Goal: Task Accomplishment & Management: Manage account settings

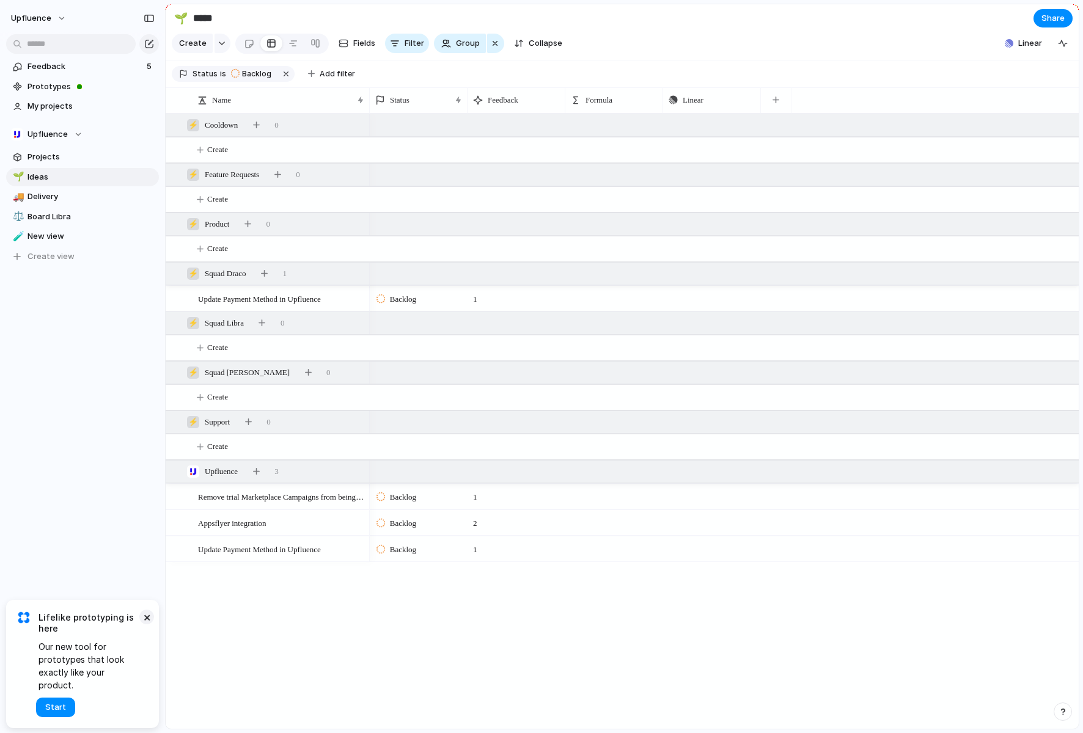
click at [148, 624] on button "×" at bounding box center [146, 617] width 15 height 15
click at [34, 83] on span "Prototypes" at bounding box center [90, 87] width 127 height 12
click at [42, 66] on span "Feedback" at bounding box center [84, 66] width 115 height 12
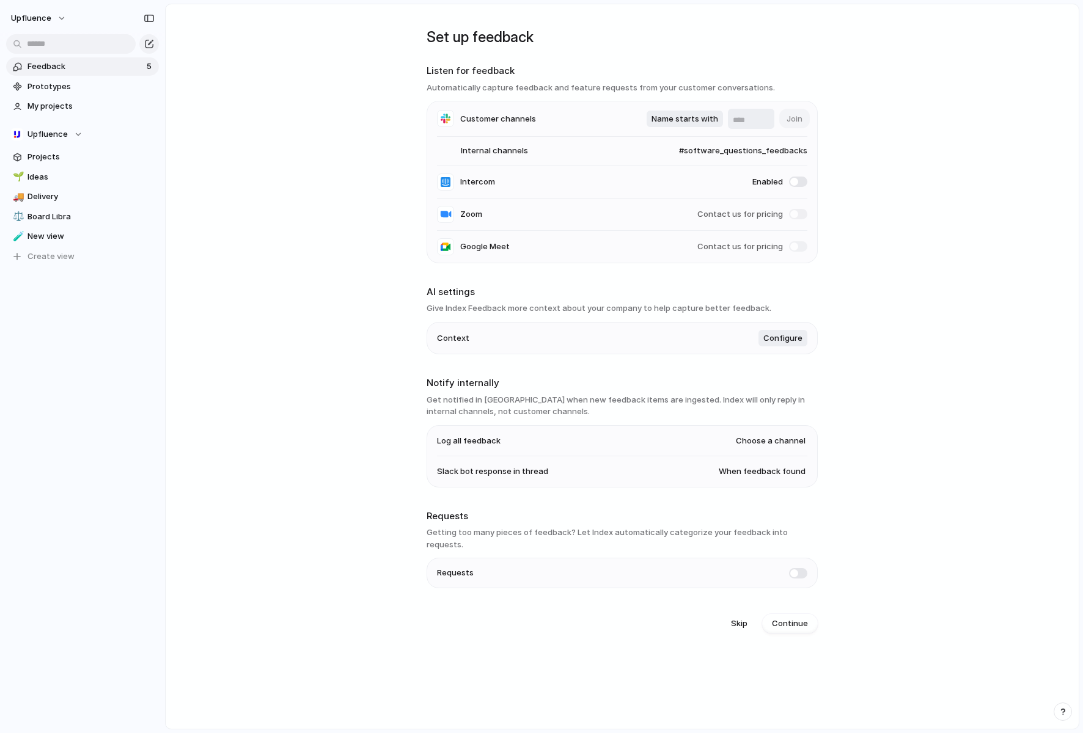
click at [40, 64] on span "Feedback" at bounding box center [84, 66] width 115 height 12
click at [96, 67] on span "Feedback" at bounding box center [84, 66] width 115 height 12
click at [89, 67] on span "Feedback" at bounding box center [84, 66] width 115 height 12
click at [795, 618] on span "Continue" at bounding box center [790, 624] width 36 height 12
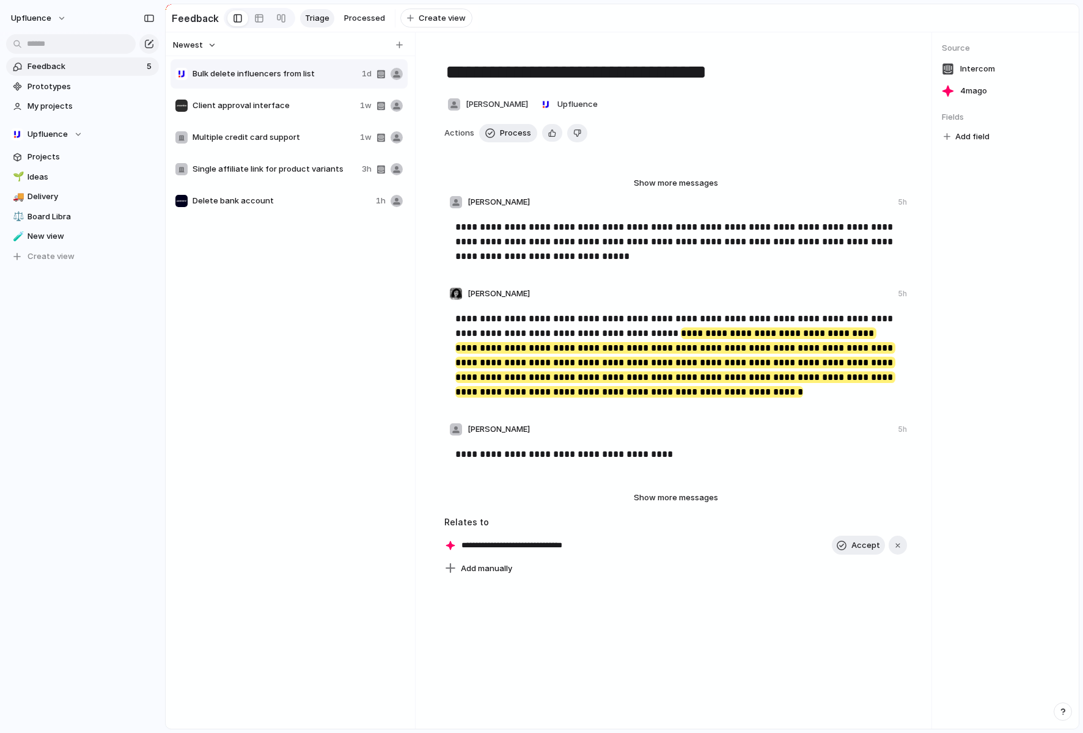
click at [665, 360] on mark "**********" at bounding box center [675, 362] width 440 height 70
click at [570, 411] on div "**********" at bounding box center [677, 360] width 460 height 110
click at [250, 170] on span "Single affiliate link for product variants" at bounding box center [274, 169] width 164 height 12
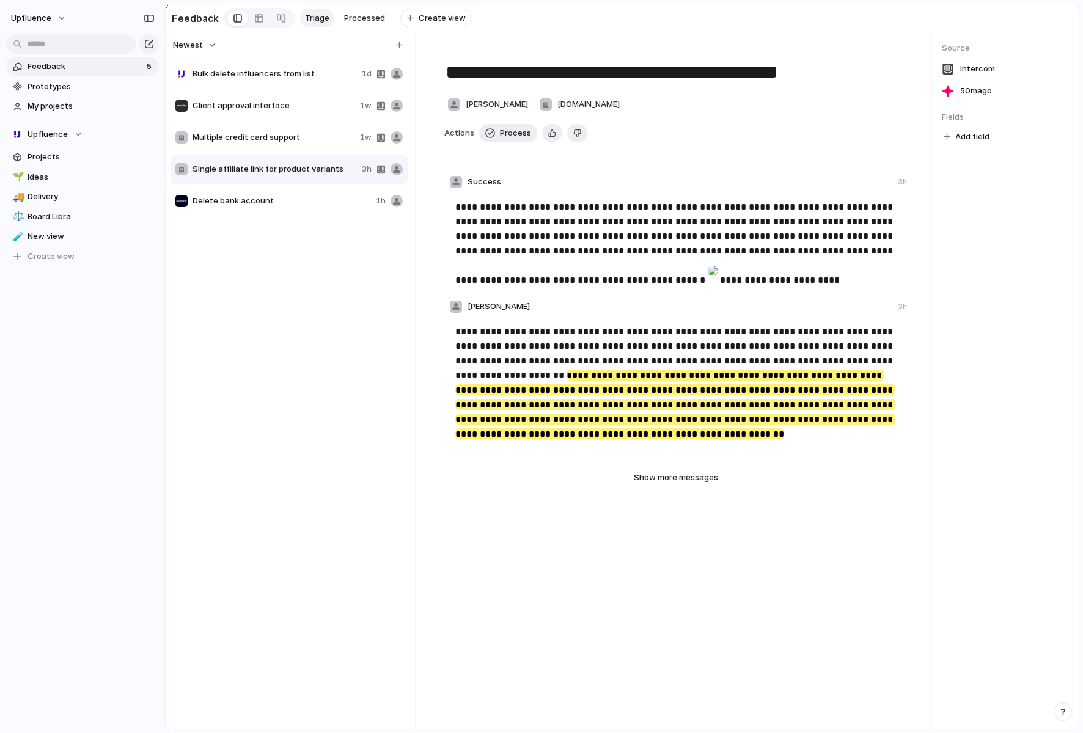
click at [242, 137] on span "Multiple credit card support" at bounding box center [273, 137] width 162 height 12
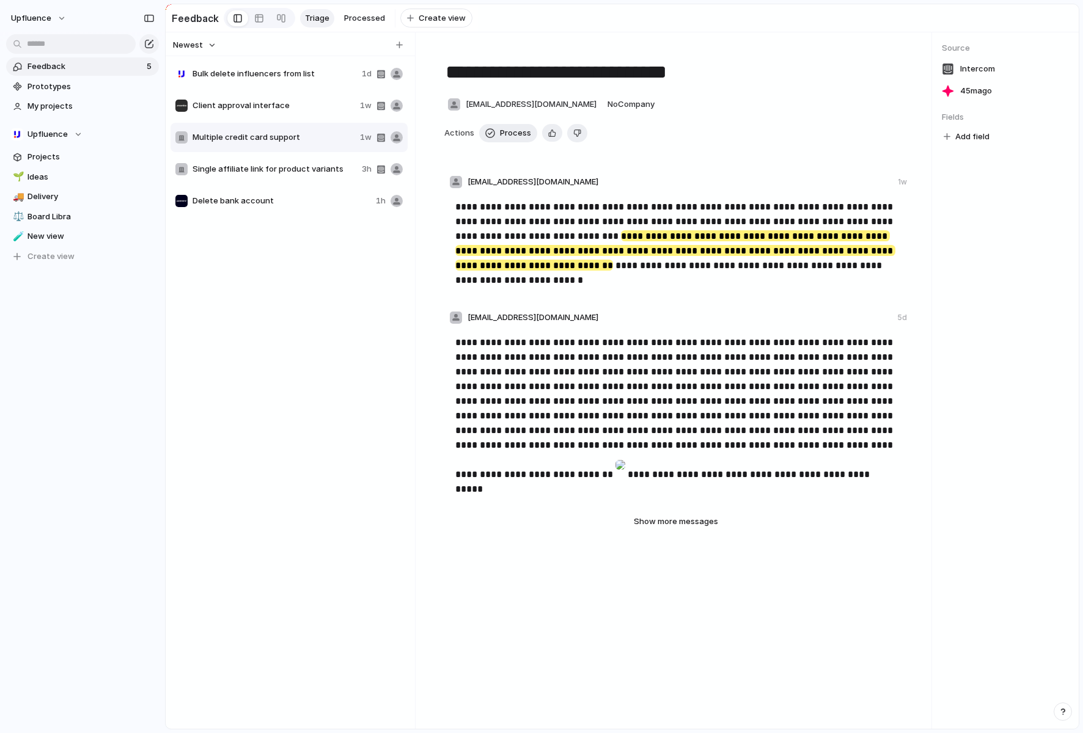
click at [235, 103] on span "Client approval interface" at bounding box center [273, 106] width 162 height 12
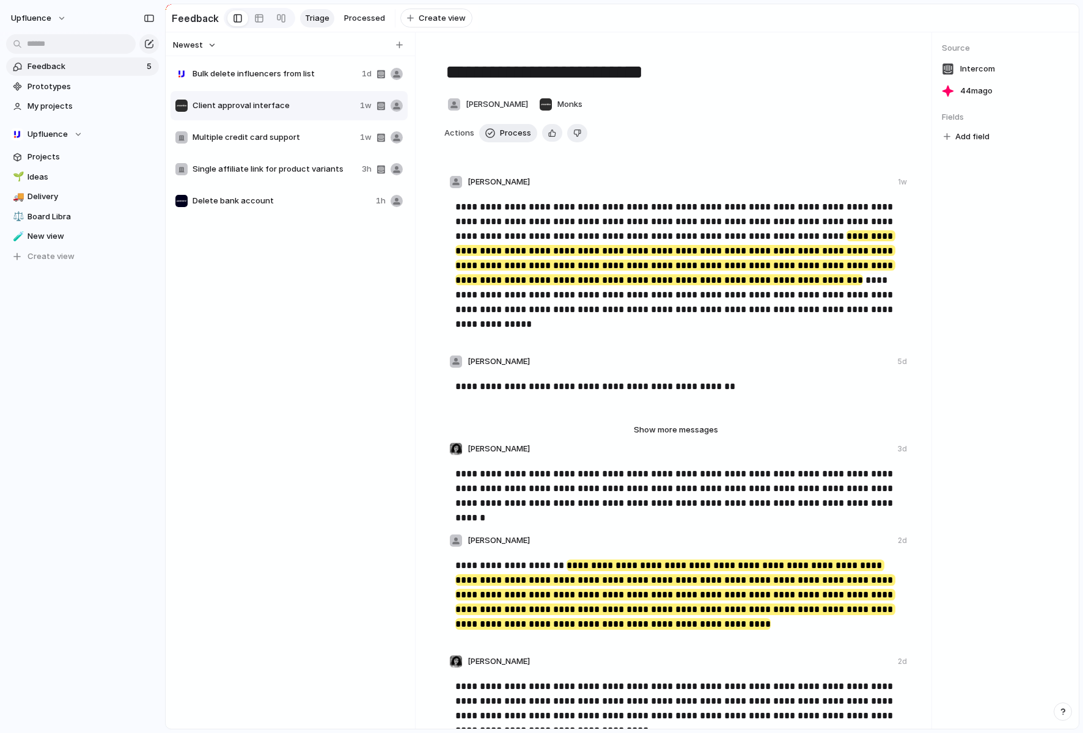
click at [248, 76] on span "Bulk delete influencers from list" at bounding box center [274, 74] width 164 height 12
type textarea "**********"
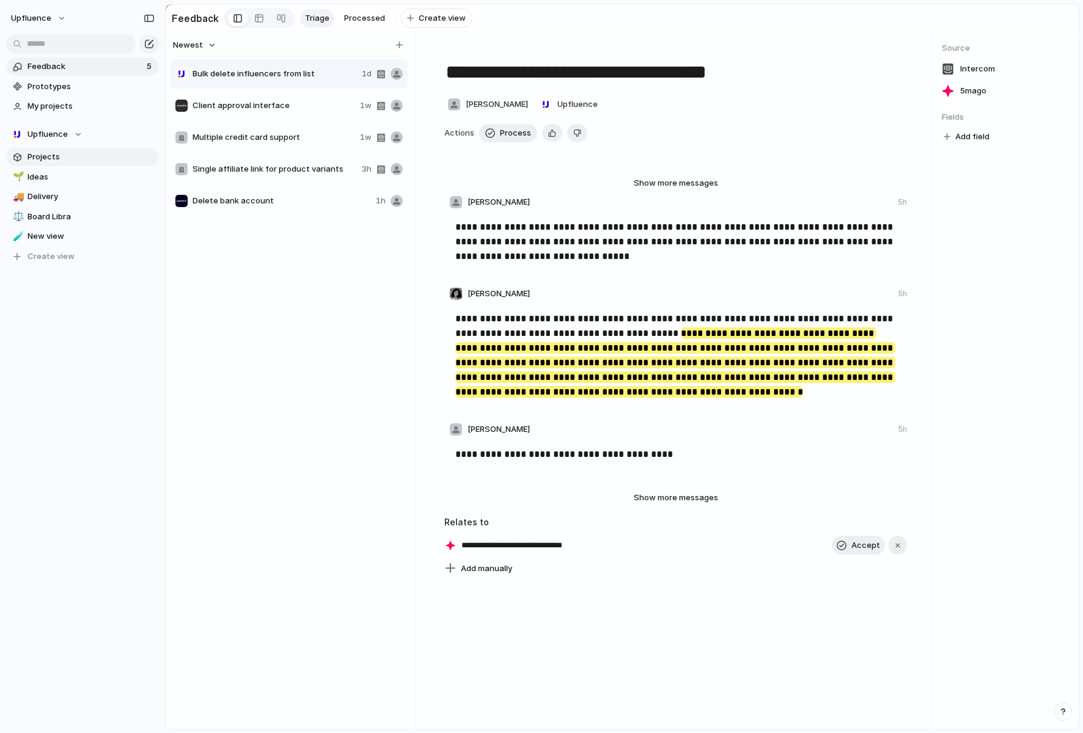
click at [43, 155] on span "Projects" at bounding box center [90, 157] width 127 height 12
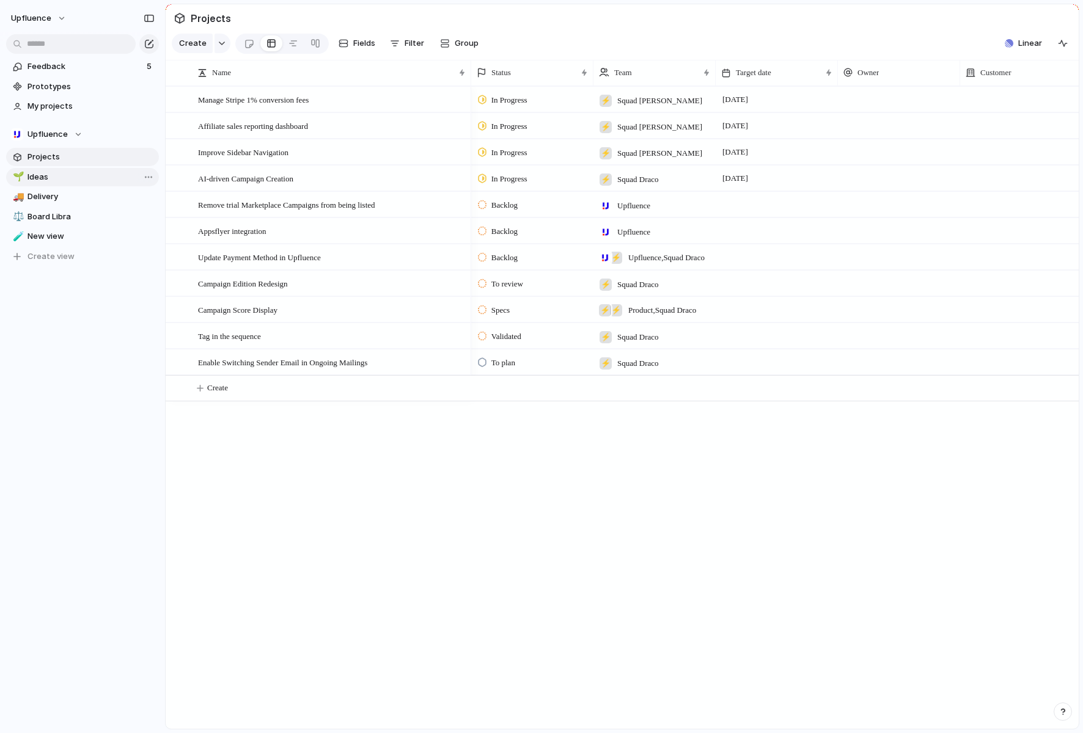
click at [50, 173] on span "Ideas" at bounding box center [90, 177] width 127 height 12
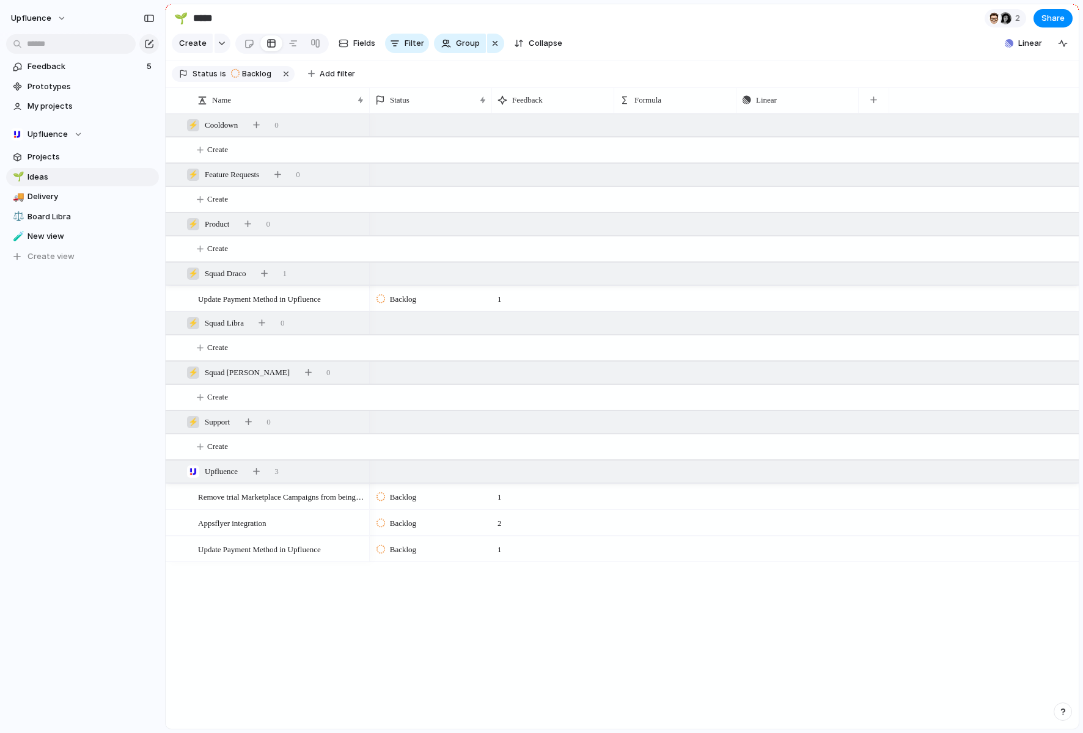
click at [81, 391] on div "Upfluence Feedback 5 Prototypes My projects Upfluence Projects 🌱 Ideas 🚚 Delive…" at bounding box center [82, 366] width 165 height 733
click at [312, 40] on div at bounding box center [315, 44] width 10 height 20
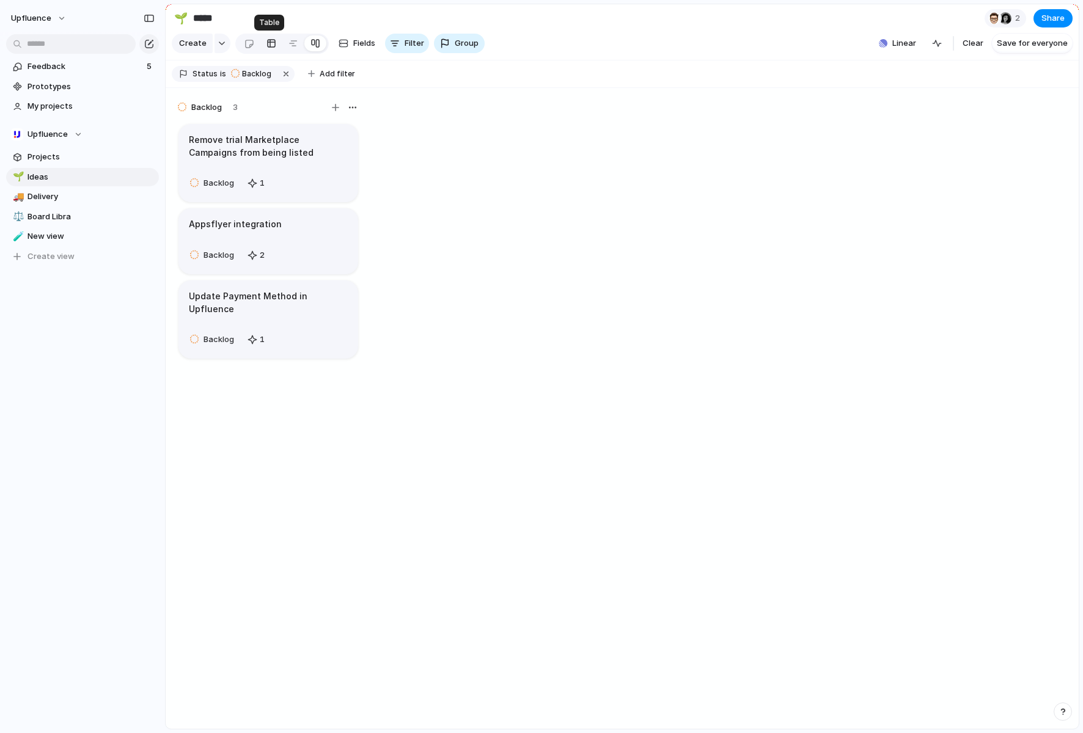
click at [269, 47] on div at bounding box center [271, 44] width 10 height 20
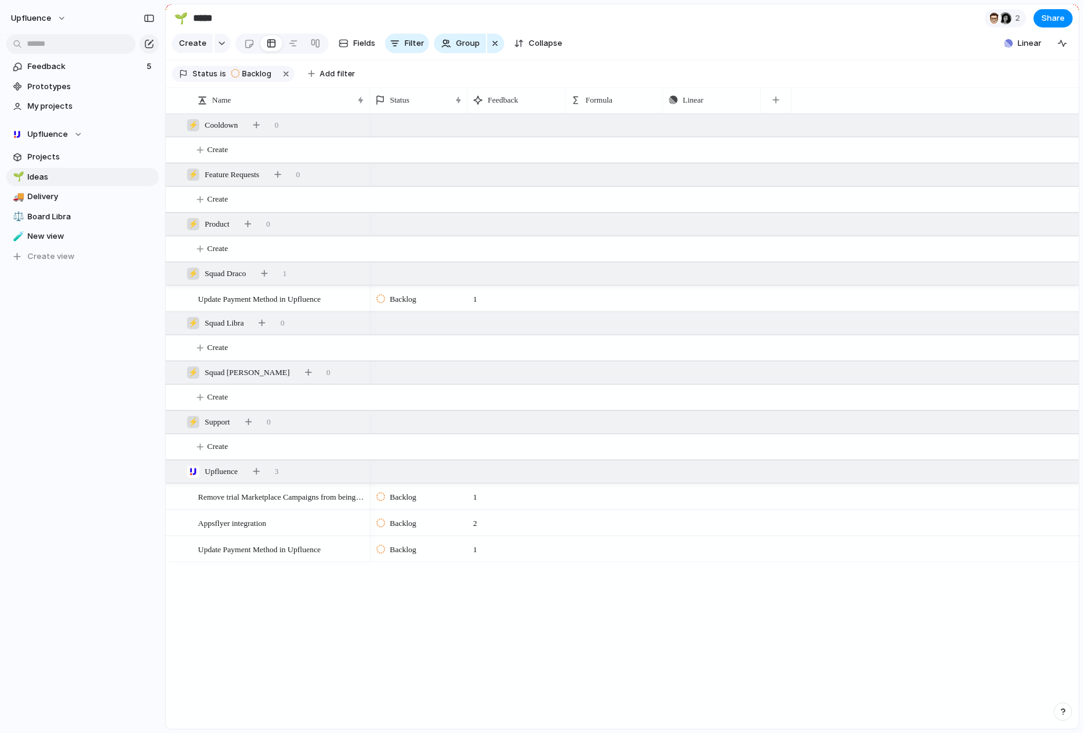
click at [87, 594] on div "Upfluence Feedback 5 Prototypes My projects Upfluence Projects 🌱 Ideas 🚚 Delive…" at bounding box center [82, 366] width 165 height 733
click at [37, 15] on span "Upfluence" at bounding box center [31, 18] width 40 height 12
click at [43, 50] on span "Settings" at bounding box center [45, 46] width 34 height 12
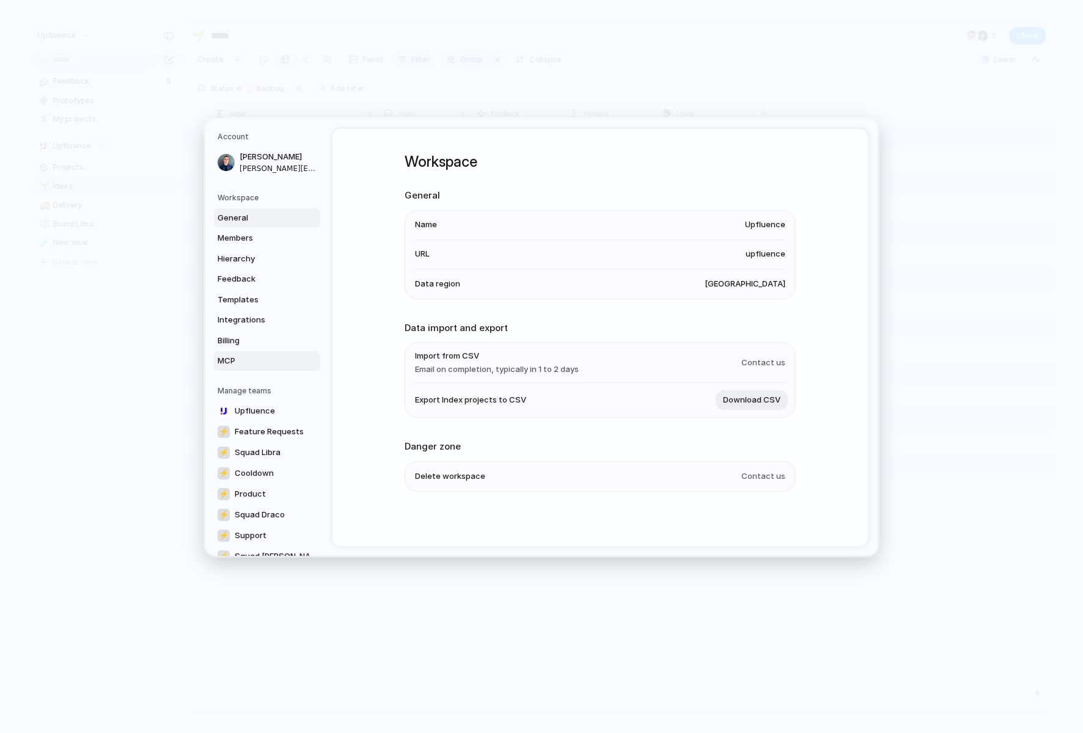
scroll to position [43, 0]
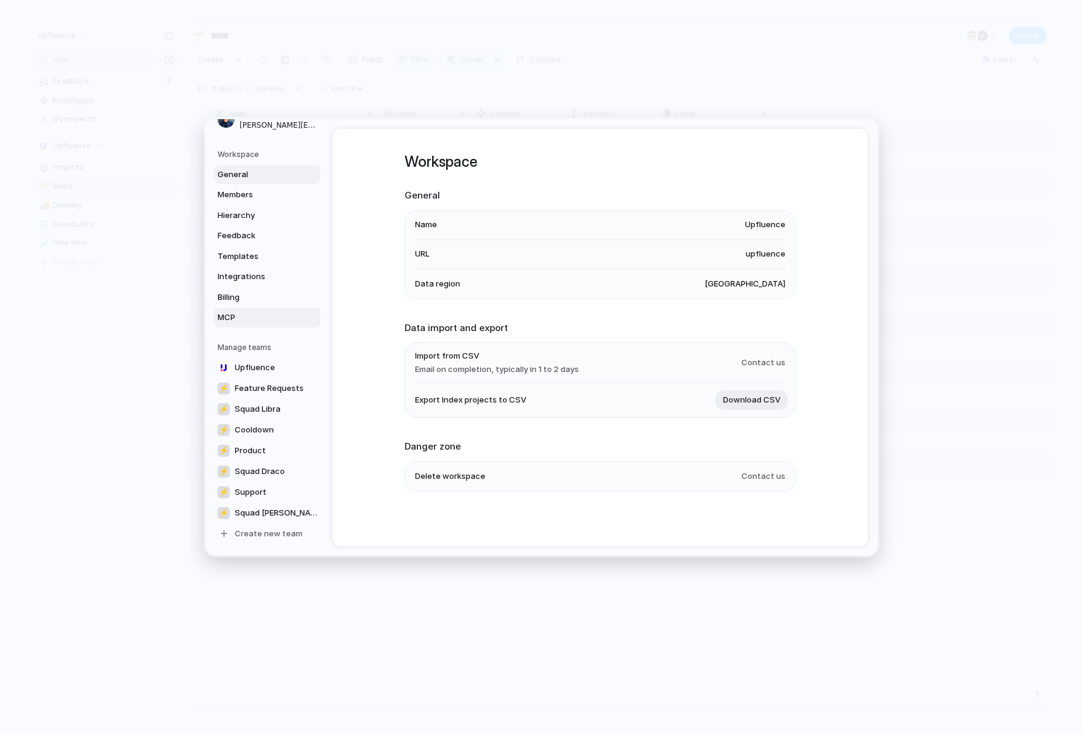
click at [241, 322] on span "MCP" at bounding box center [256, 318] width 78 height 12
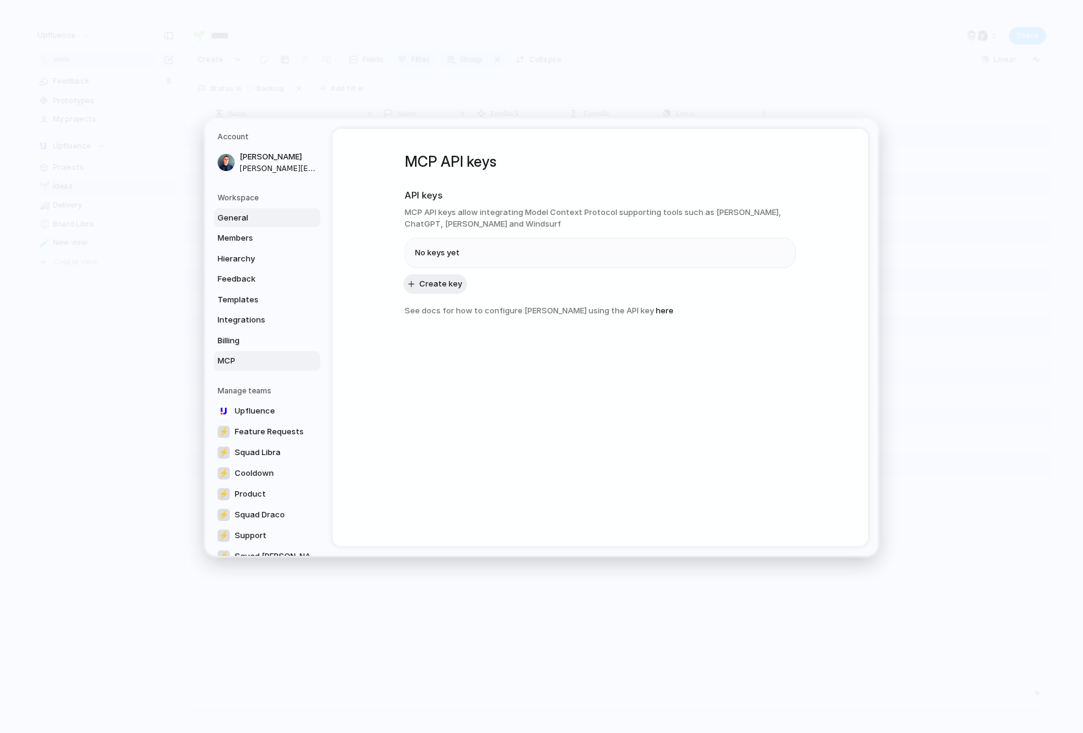
click at [251, 216] on span "General" at bounding box center [256, 217] width 78 height 12
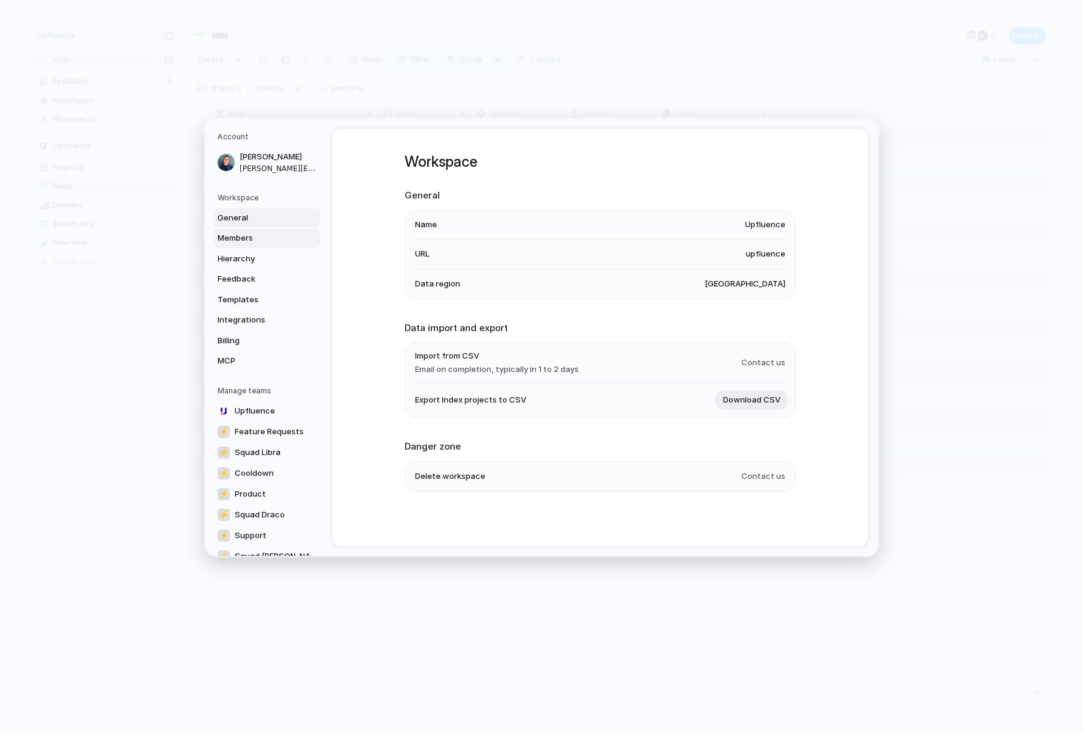
click at [247, 240] on span "Members" at bounding box center [256, 238] width 78 height 12
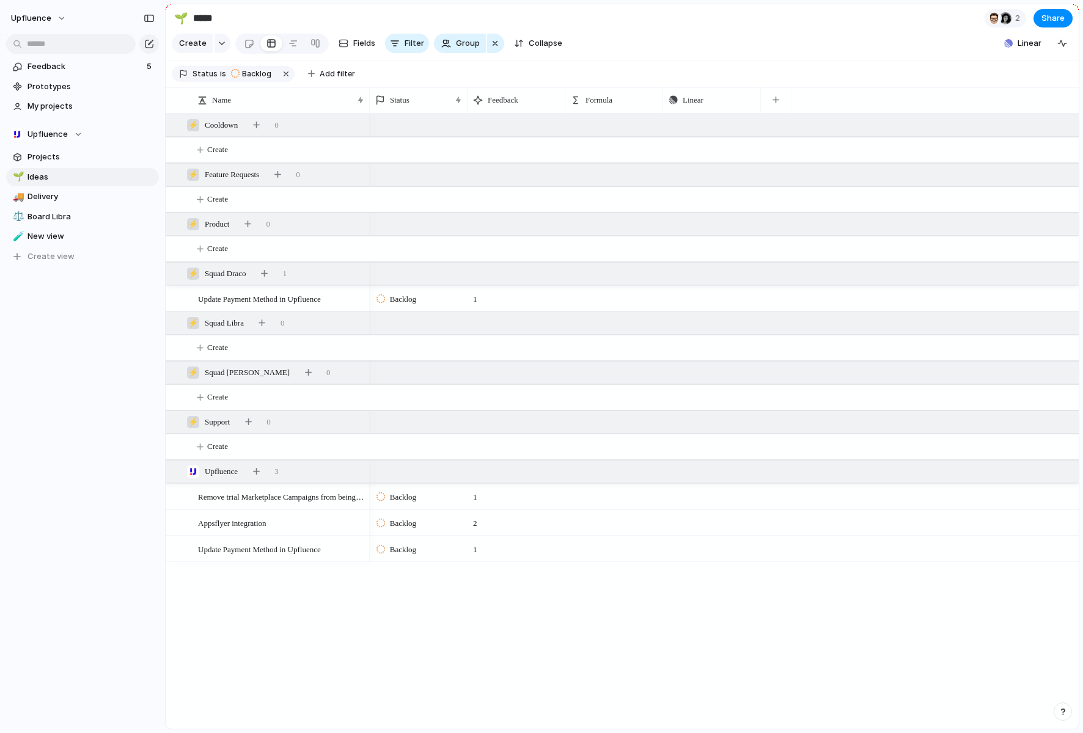
click at [84, 434] on div "Upfluence Feedback 5 Prototypes My projects Upfluence Projects 🌱 Ideas 🚚 Delive…" at bounding box center [82, 366] width 165 height 733
click at [49, 67] on span "Feedback" at bounding box center [84, 66] width 115 height 12
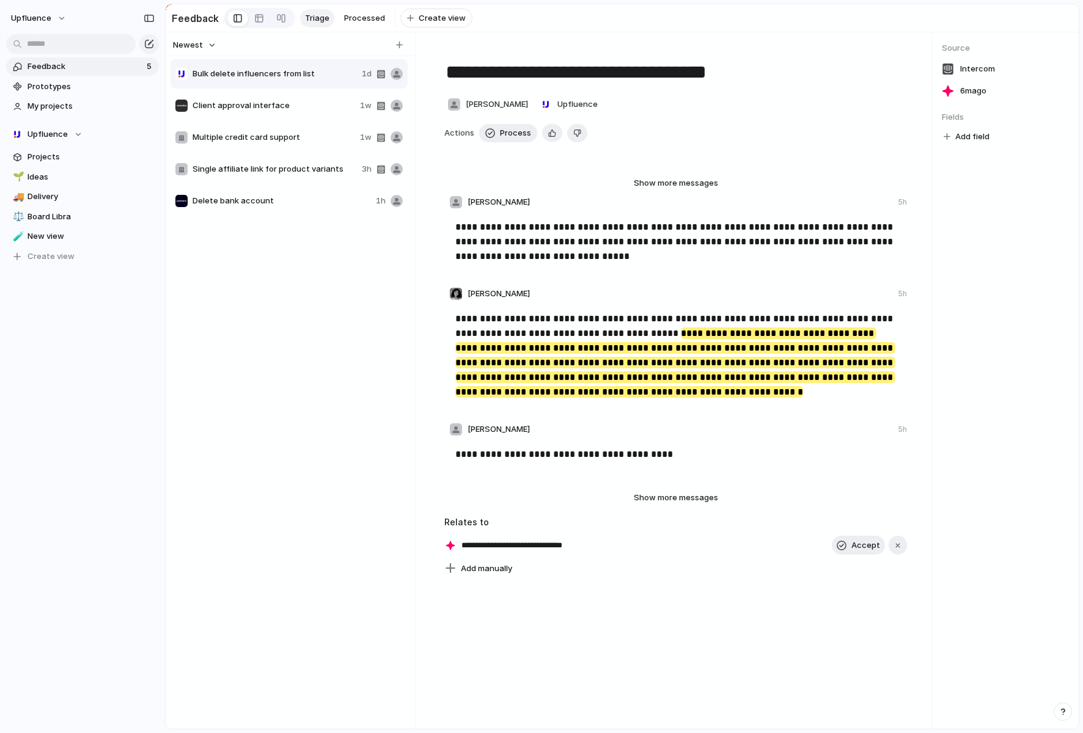
click at [262, 433] on div "Bulk delete influencers from list 1d Client approval interface 1w Multiple cred…" at bounding box center [289, 392] width 239 height 668
